Goal: Task Accomplishment & Management: Use online tool/utility

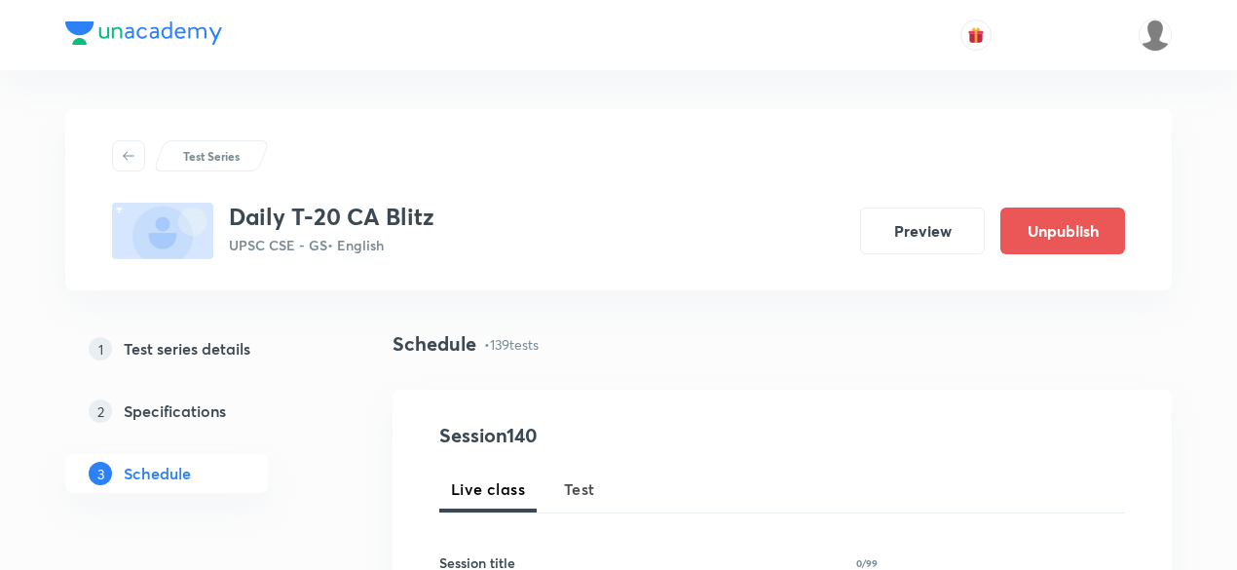
click at [593, 482] on span "Test" at bounding box center [579, 488] width 31 height 23
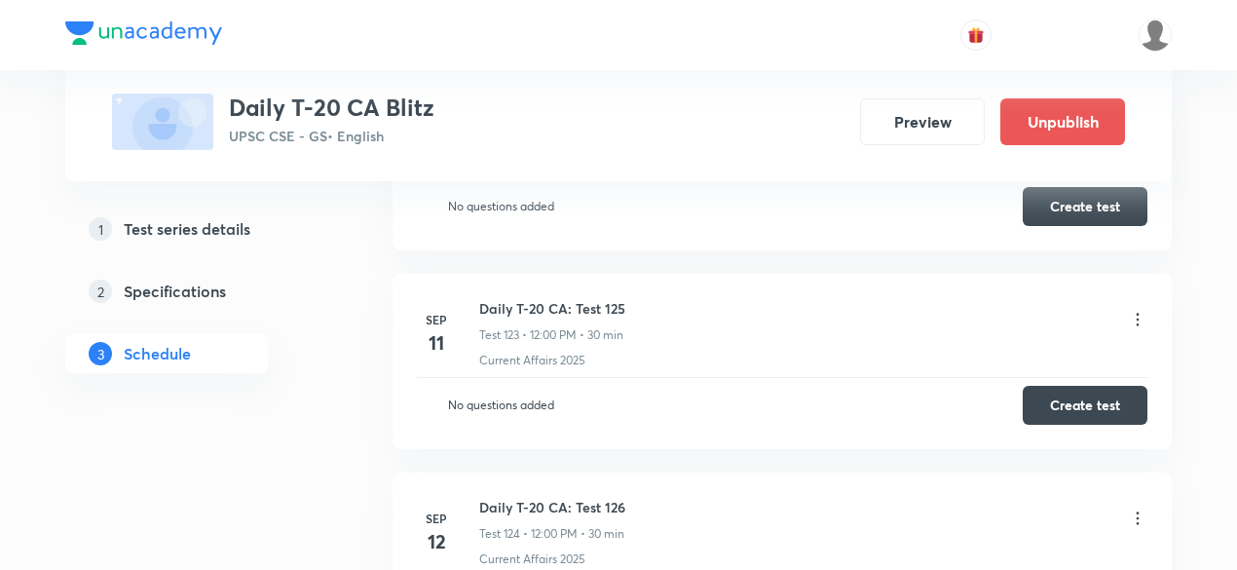
scroll to position [27375, 0]
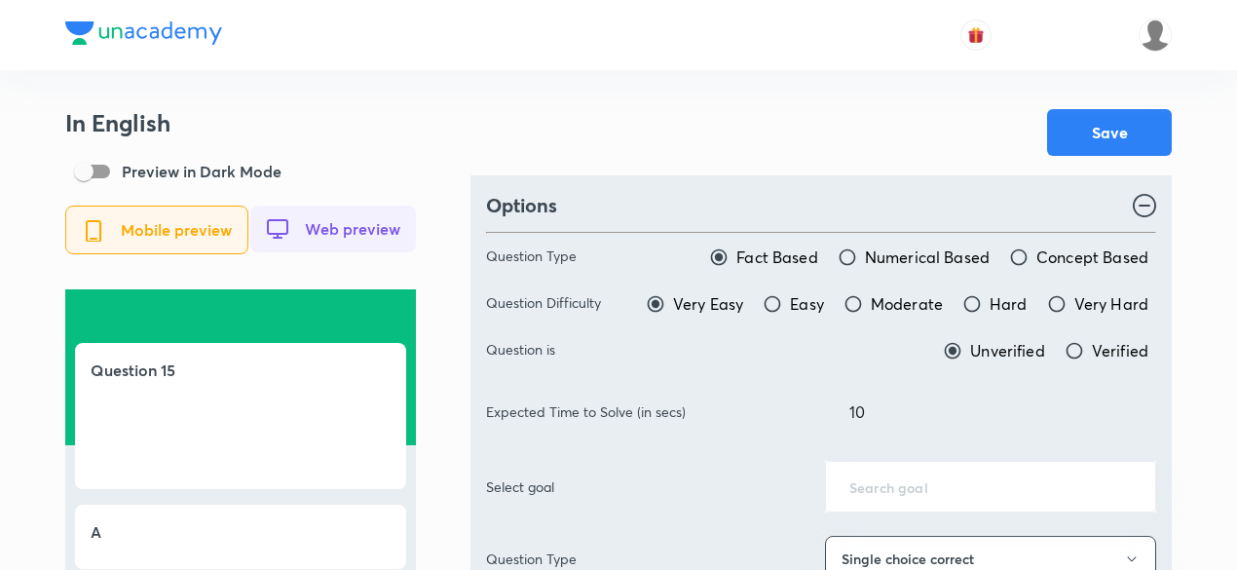
click at [727, 59] on div at bounding box center [618, 35] width 1106 height 70
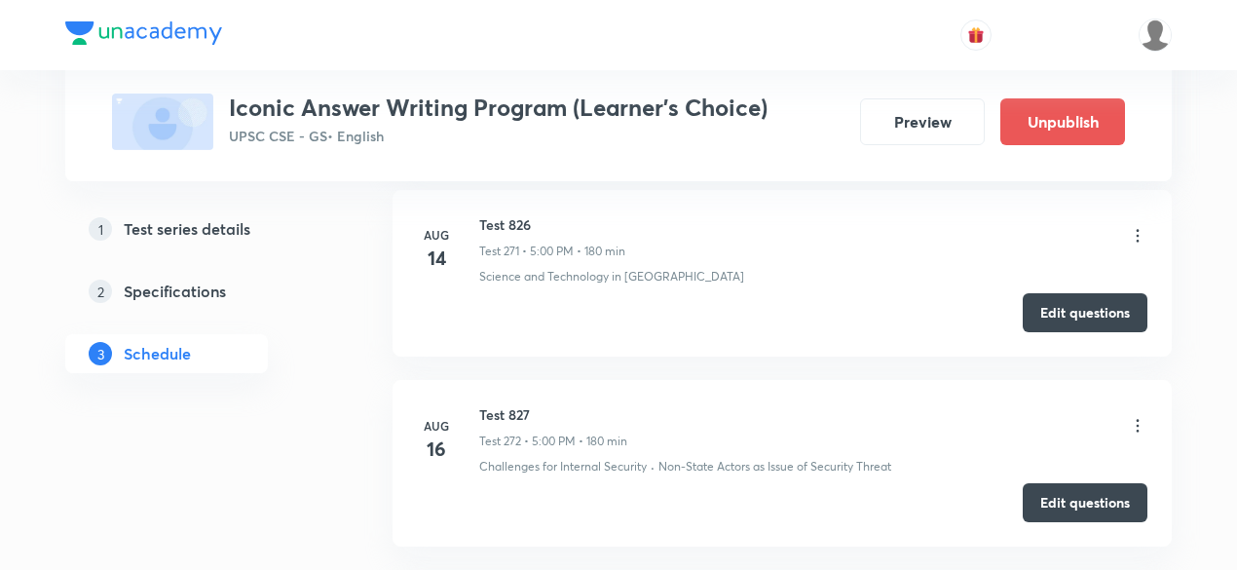
scroll to position [55762, 0]
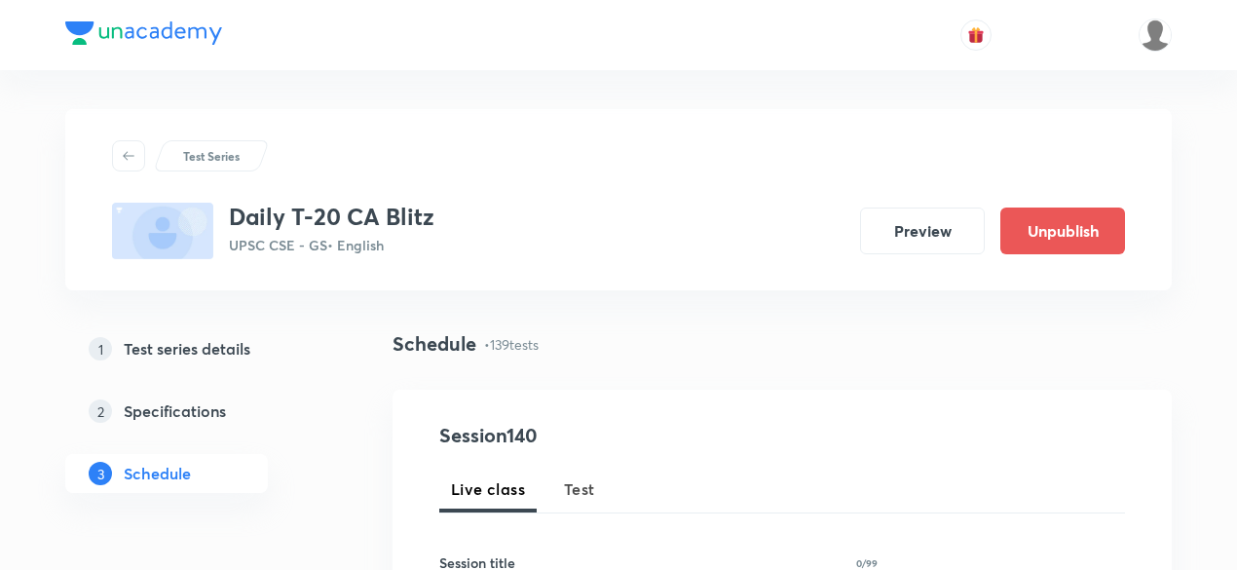
click at [584, 482] on span "Test" at bounding box center [579, 488] width 31 height 23
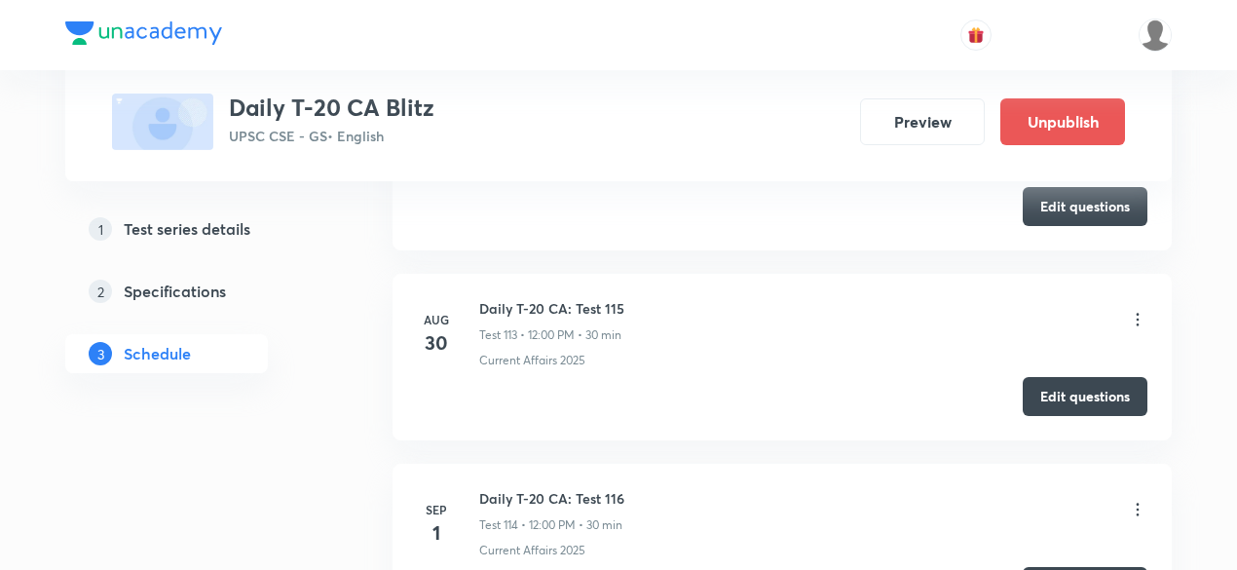
scroll to position [22312, 0]
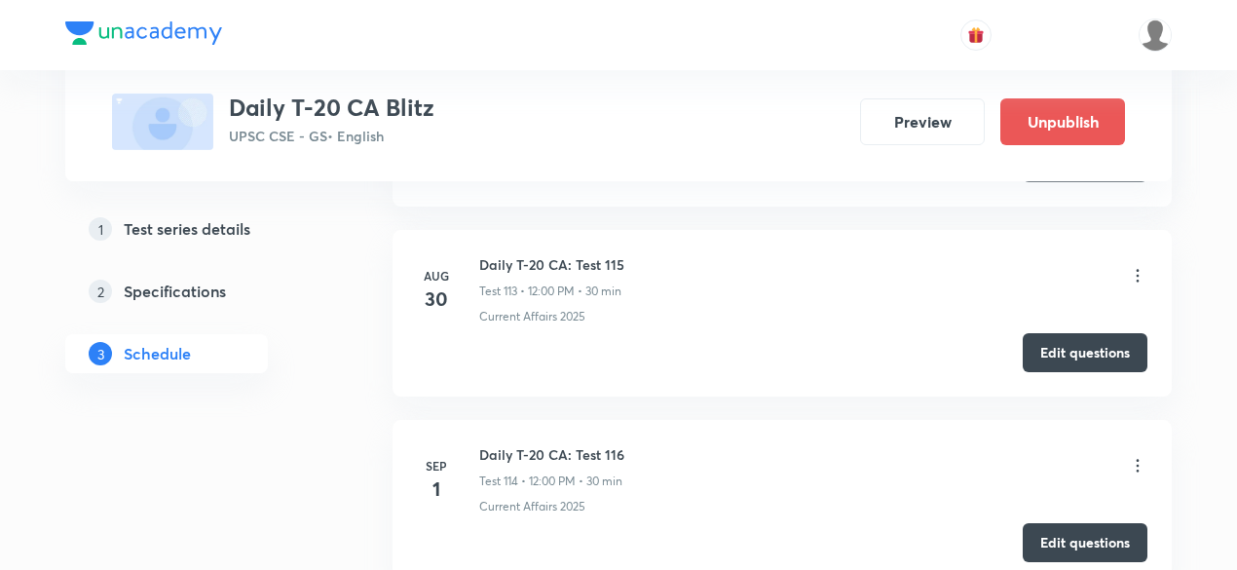
click at [751, 137] on div "Daily T-20 CA Blitz UPSC CSE - GS • English Preview Unpublish" at bounding box center [618, 121] width 1013 height 56
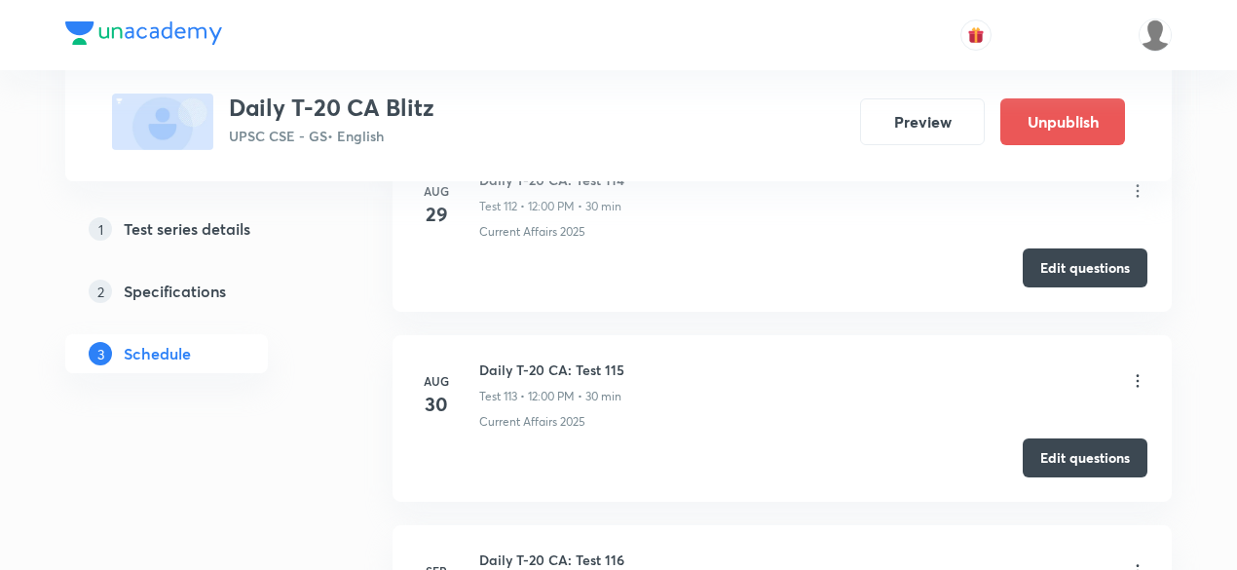
scroll to position [22214, 0]
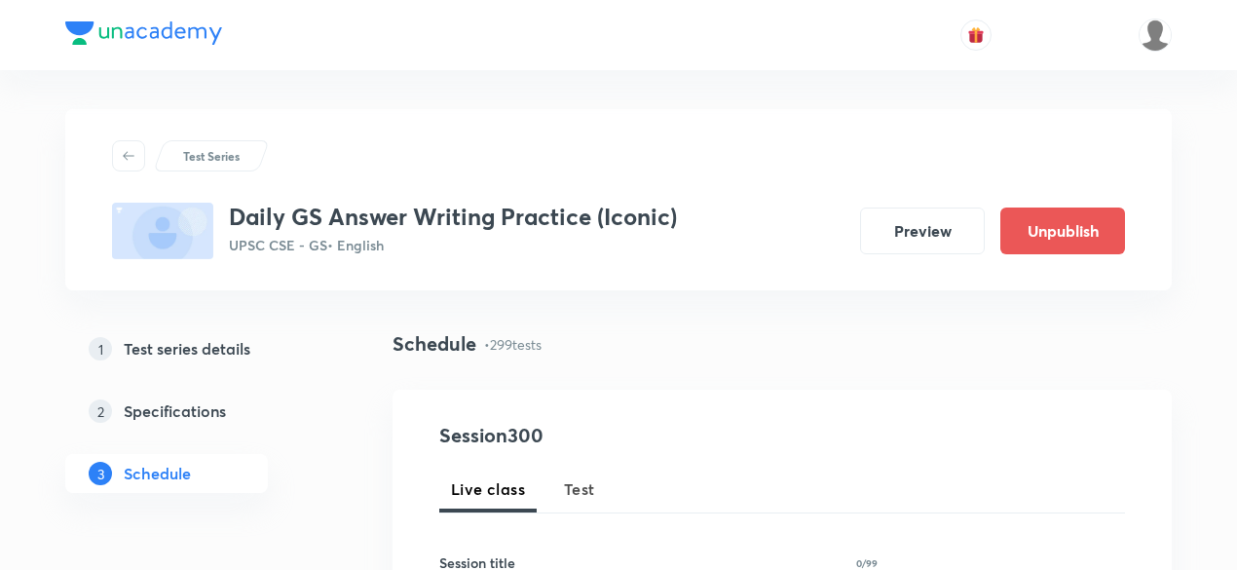
click at [575, 491] on span "Test" at bounding box center [579, 488] width 31 height 23
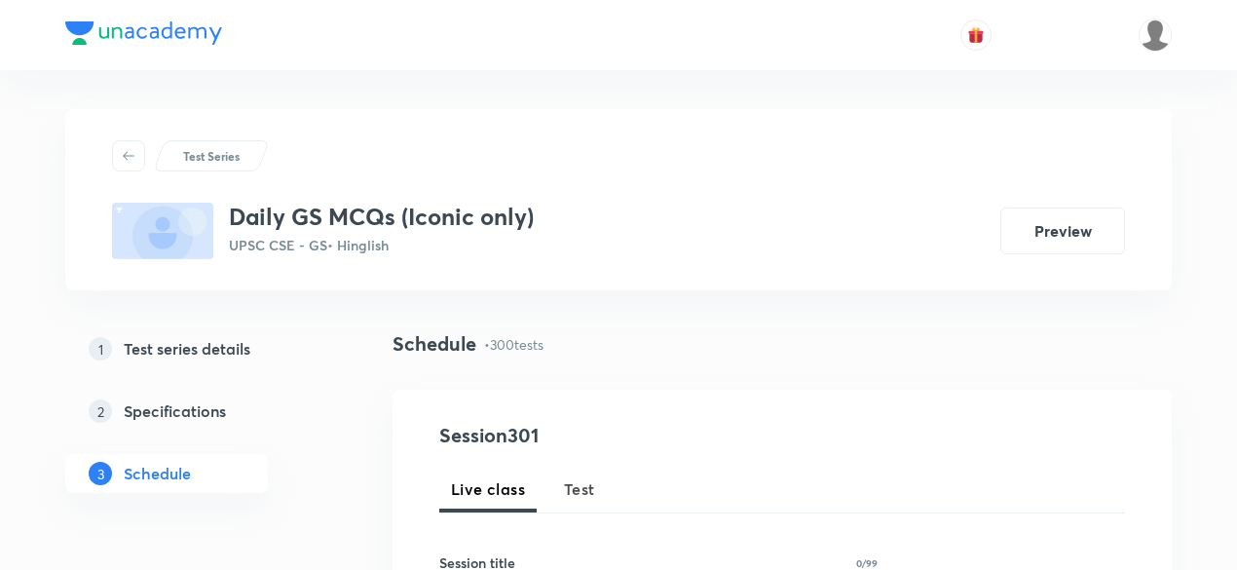
click at [460, 61] on div at bounding box center [618, 35] width 1106 height 70
click at [506, 63] on div at bounding box center [618, 35] width 1106 height 70
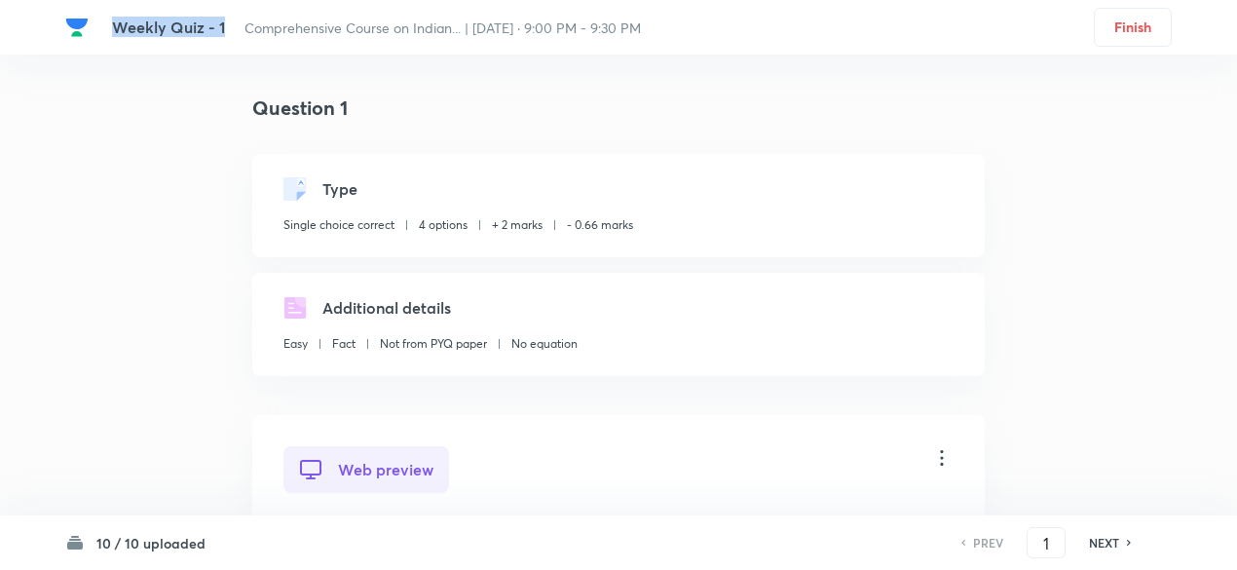
drag, startPoint x: 117, startPoint y: 27, endPoint x: 228, endPoint y: 28, distance: 111.0
click at [228, 28] on div "Weekly Quiz - 1 Comprehensive Course on Indian... | Aug 28, 2025 · 9:00 PM - 9:…" at bounding box center [548, 28] width 872 height 18
copy span "Weekly Quiz - 1"
